Goal: Information Seeking & Learning: Learn about a topic

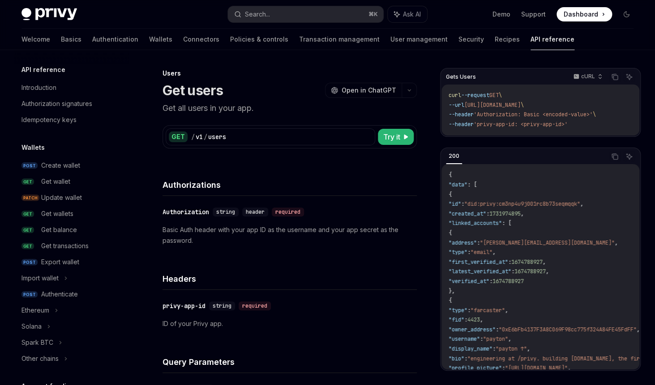
scroll to position [555, 0]
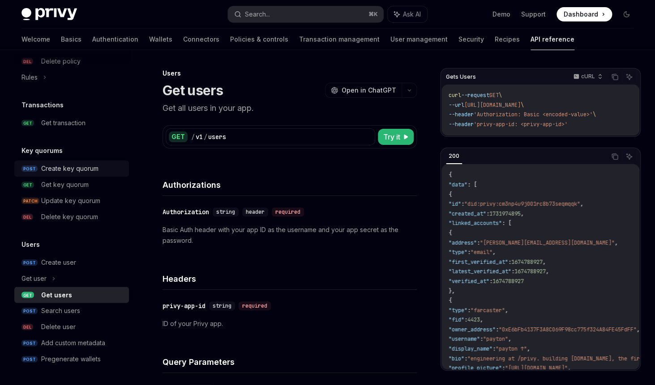
click at [76, 171] on div "Create key quorum" at bounding box center [69, 168] width 57 height 11
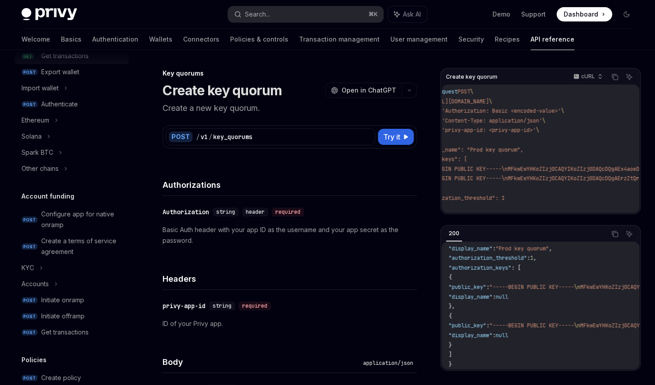
scroll to position [191, 0]
click at [82, 293] on link "POST Initiate onramp" at bounding box center [71, 300] width 115 height 16
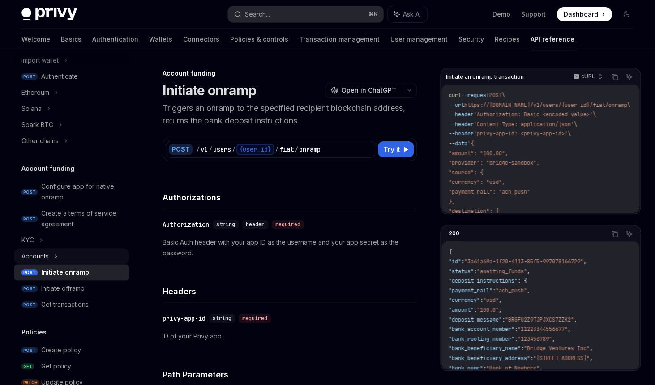
scroll to position [221, 0]
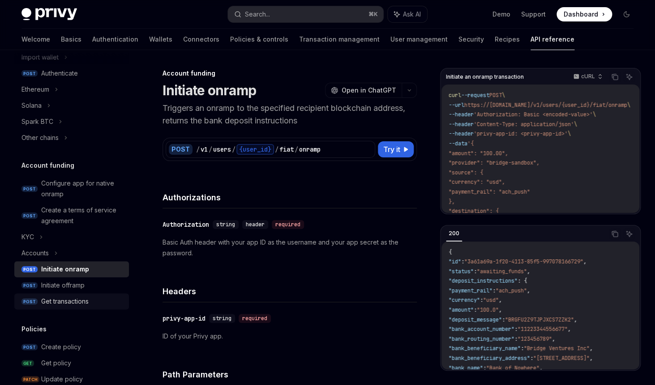
click at [70, 302] on div "Get transactions" at bounding box center [64, 301] width 47 height 11
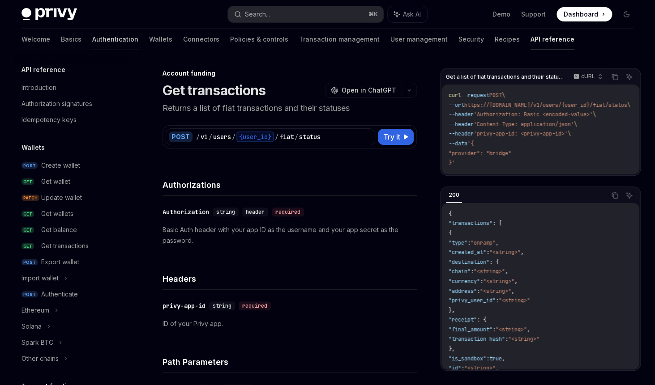
click at [92, 43] on link "Authentication" at bounding box center [115, 39] width 46 height 21
type textarea "*"
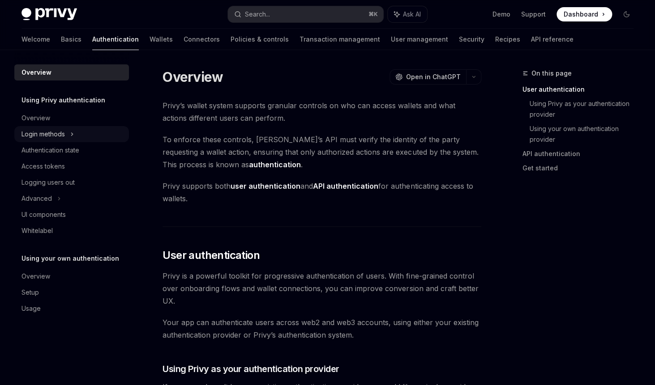
click at [76, 136] on div "Login methods" at bounding box center [71, 134] width 115 height 16
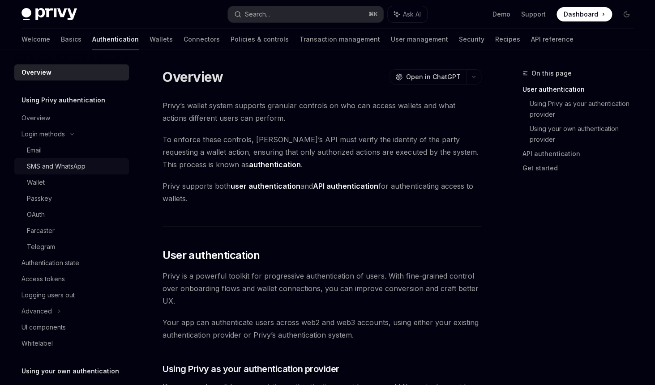
click at [65, 159] on link "SMS and WhatsApp" at bounding box center [71, 166] width 115 height 16
click at [66, 153] on div "Email" at bounding box center [75, 150] width 97 height 11
click at [37, 151] on div "Email" at bounding box center [34, 150] width 15 height 11
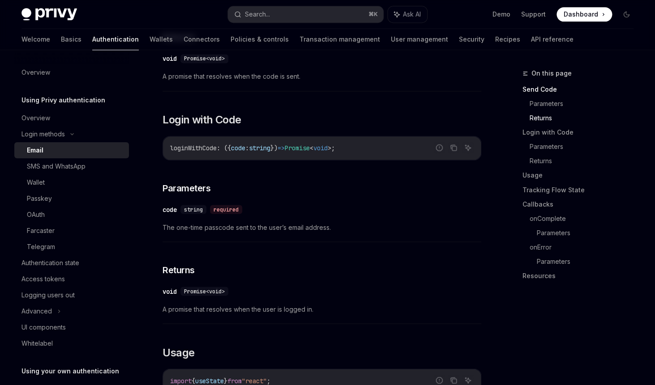
scroll to position [468, 0]
click at [65, 213] on div "OAuth" at bounding box center [75, 214] width 97 height 11
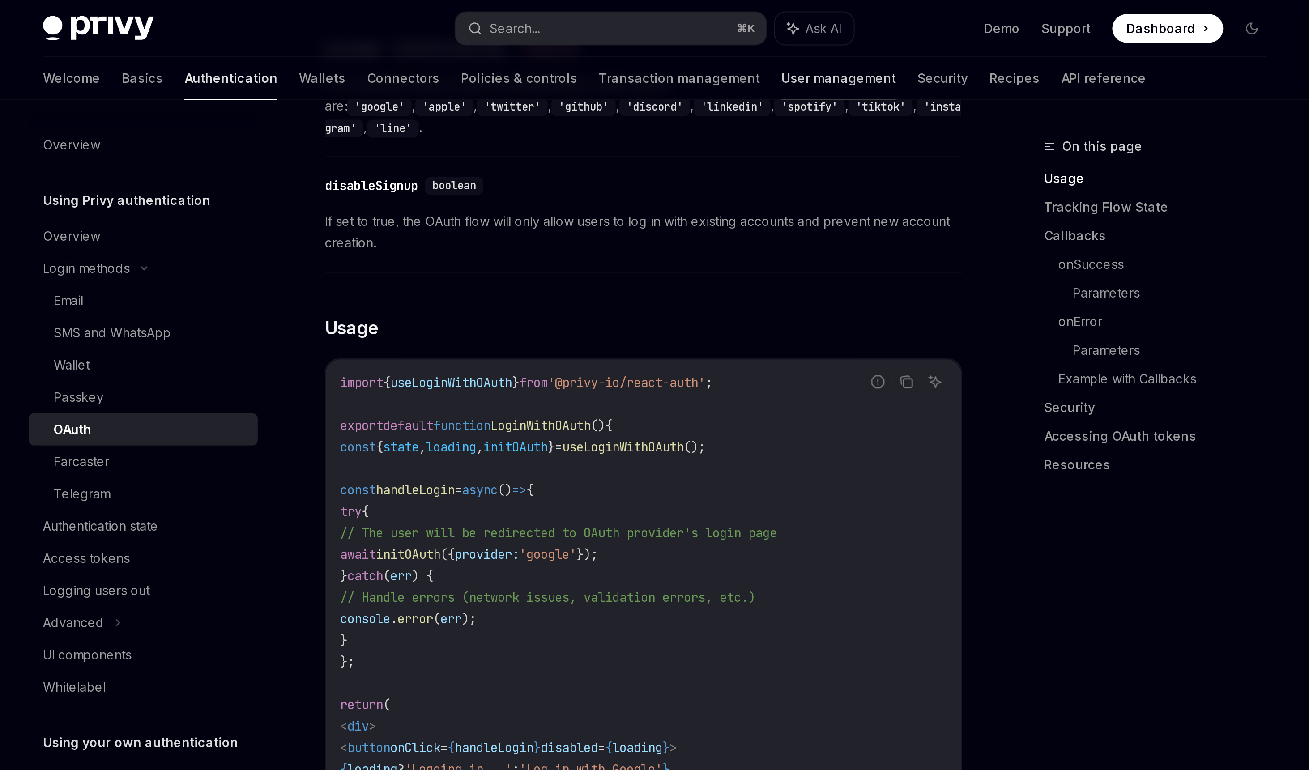
scroll to position [438, 0]
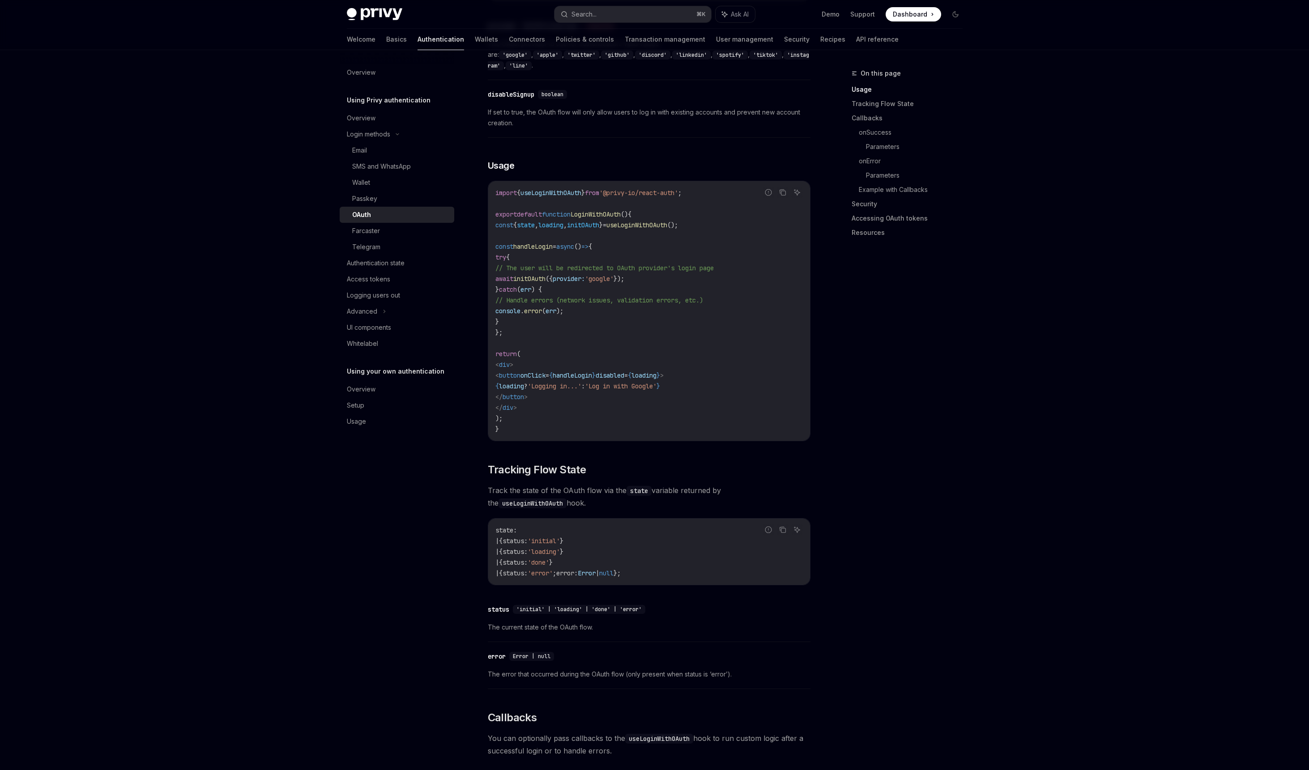
type textarea "*"
